Goal: Task Accomplishment & Management: Complete application form

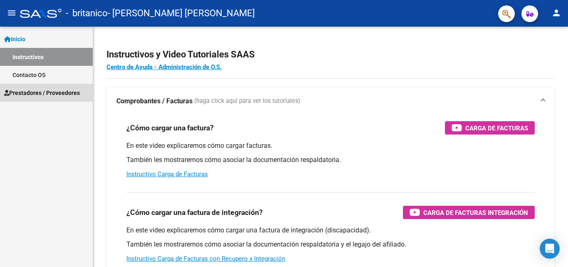
click at [41, 96] on span "Prestadores / Proveedores" at bounding box center [42, 92] width 76 height 9
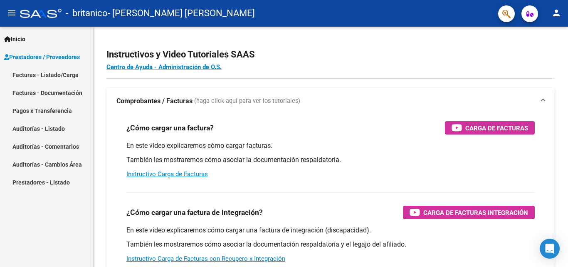
click at [42, 78] on link "Facturas - Listado/Carga" at bounding box center [46, 75] width 93 height 18
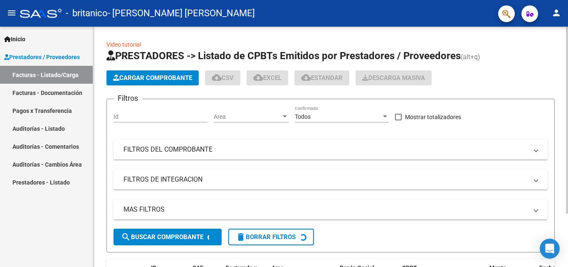
click at [167, 77] on span "Cargar Comprobante" at bounding box center [152, 77] width 79 height 7
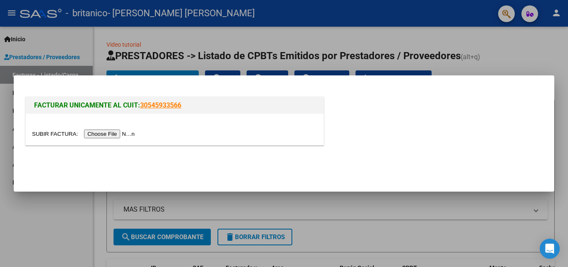
click at [125, 134] on input "file" at bounding box center [84, 133] width 105 height 9
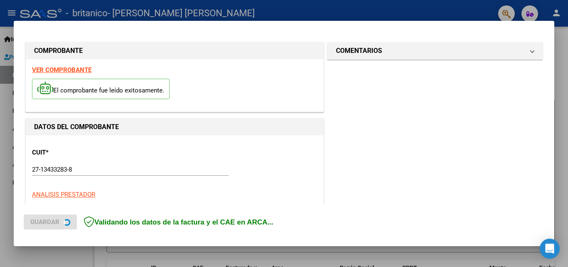
scroll to position [188, 0]
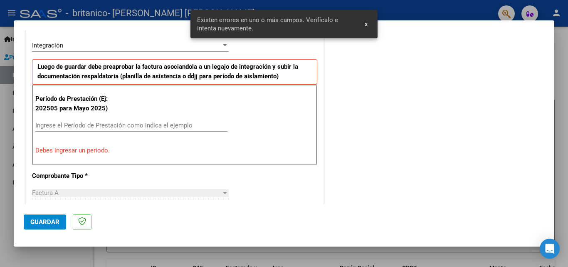
click at [83, 124] on input "Ingrese el Período de Prestación como indica el ejemplo" at bounding box center [131, 124] width 192 height 7
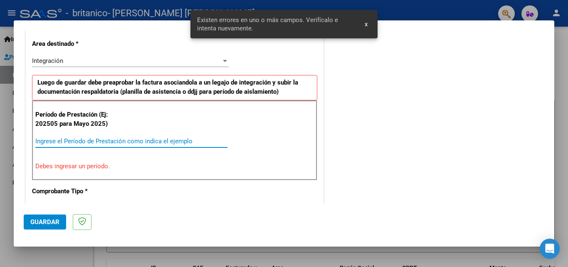
scroll to position [203, 0]
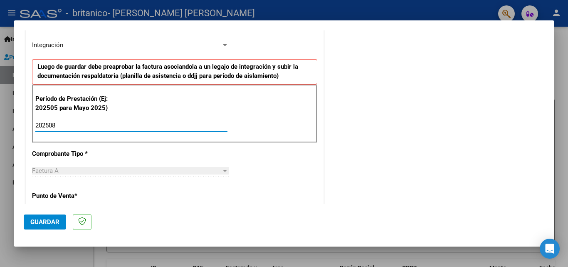
type input "202508"
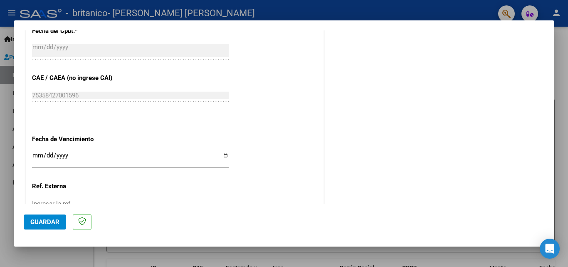
scroll to position [536, 0]
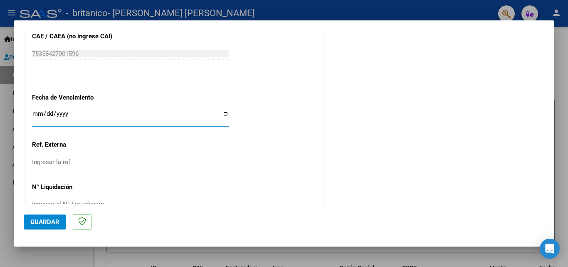
click at [223, 113] on input "Ingresar la fecha" at bounding box center [130, 116] width 197 height 13
type input "[DATE]"
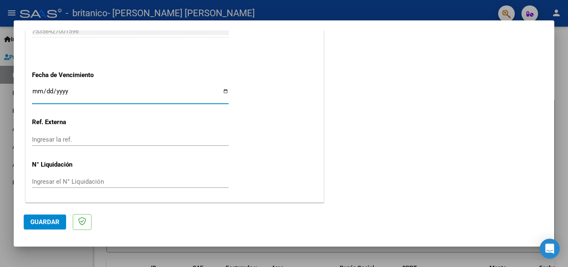
click at [50, 222] on span "Guardar" at bounding box center [44, 221] width 29 height 7
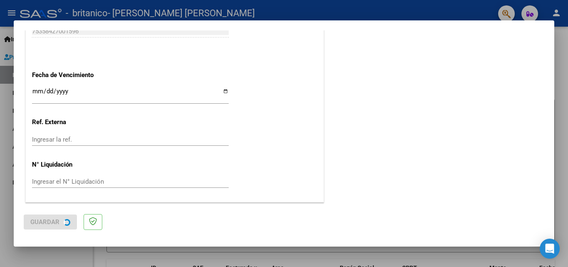
scroll to position [0, 0]
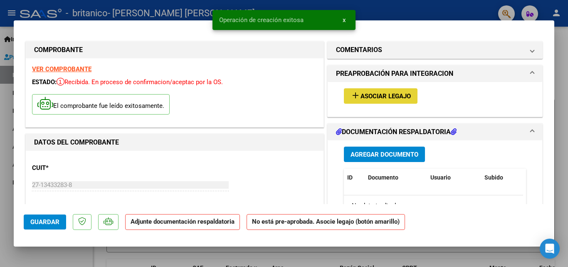
click at [371, 97] on span "Asociar Legajo" at bounding box center [386, 95] width 50 height 7
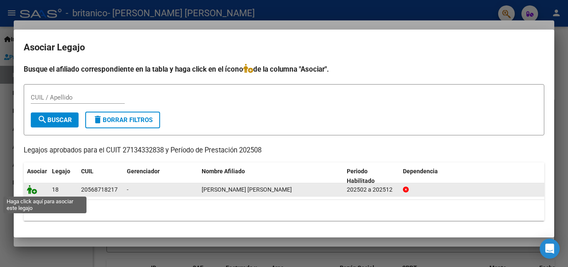
click at [32, 190] on icon at bounding box center [32, 189] width 10 height 9
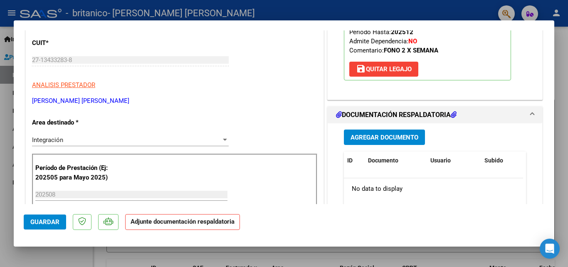
scroll to position [208, 0]
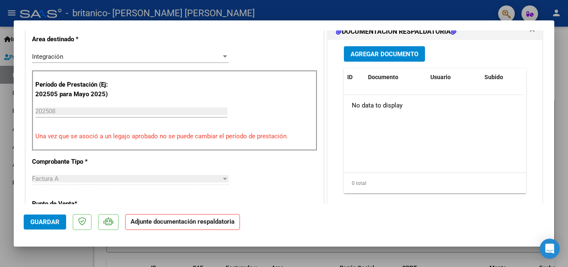
click at [375, 53] on span "Agregar Documento" at bounding box center [385, 53] width 68 height 7
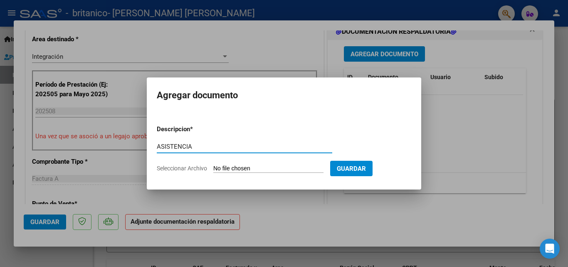
type input "ASISTENCIA"
click at [228, 167] on input "Seleccionar Archivo" at bounding box center [268, 169] width 110 height 8
type input "C:\fakepath\[PERSON_NAME] [PERSON_NAME] .pdf"
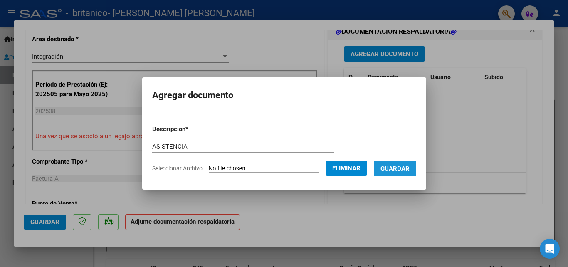
click at [406, 165] on span "Guardar" at bounding box center [395, 168] width 29 height 7
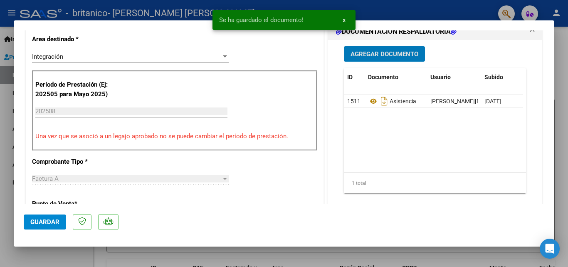
click at [42, 222] on span "Guardar" at bounding box center [44, 221] width 29 height 7
click at [345, 19] on span "x" at bounding box center [344, 19] width 3 height 7
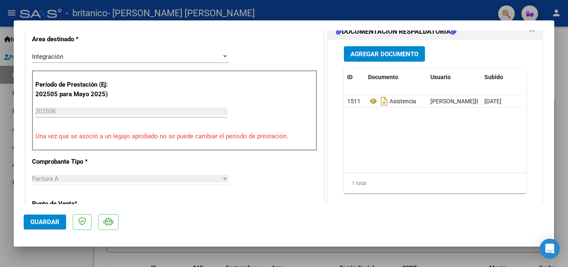
click at [9, 188] on div at bounding box center [284, 133] width 568 height 267
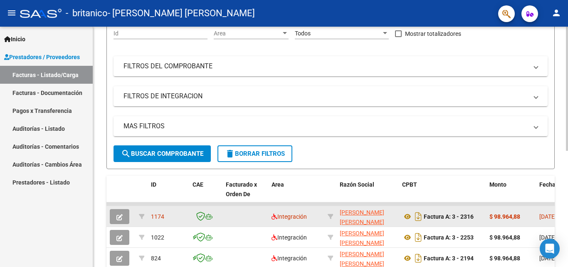
scroll to position [125, 0]
